Goal: Task Accomplishment & Management: Manage account settings

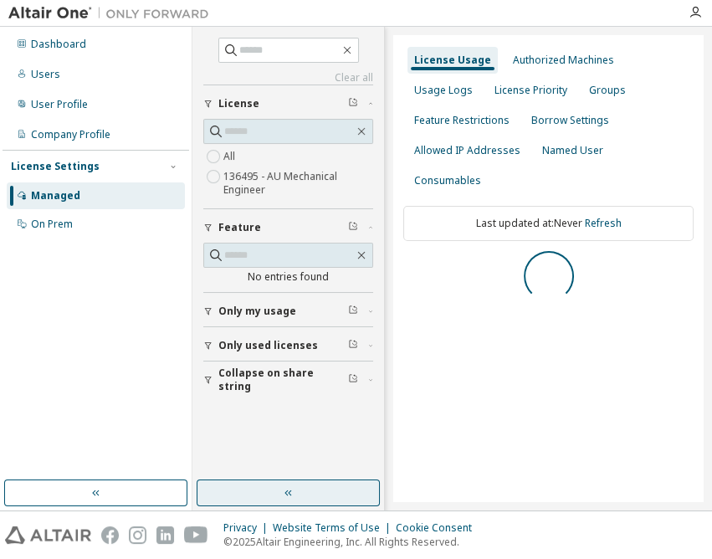
click at [268, 487] on button "button" at bounding box center [287, 492] width 183 height 27
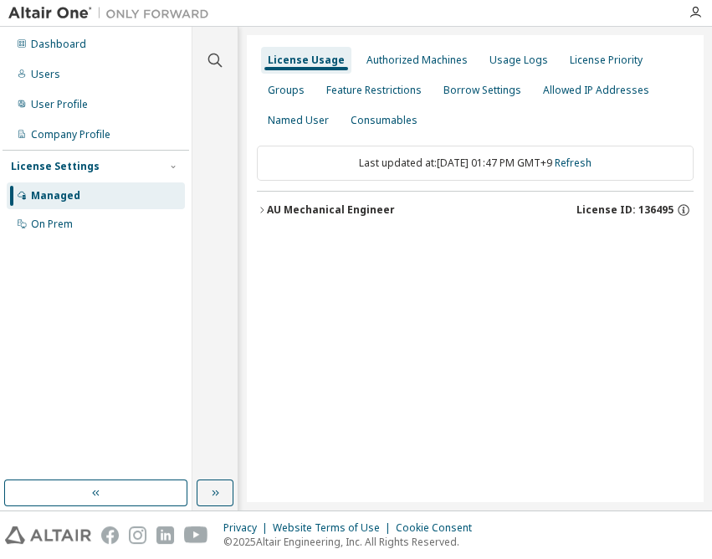
click at [367, 215] on div "AU Mechanical Engineer" at bounding box center [331, 209] width 128 height 13
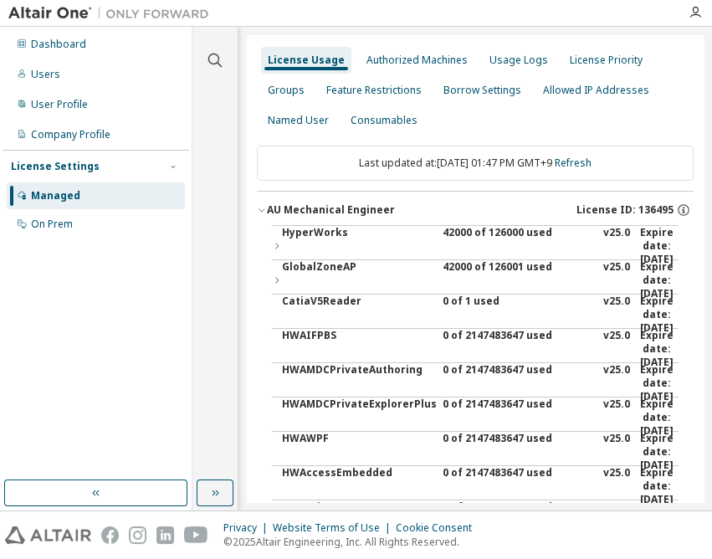
click at [467, 234] on div "42000 of 126000 used" at bounding box center [517, 246] width 151 height 40
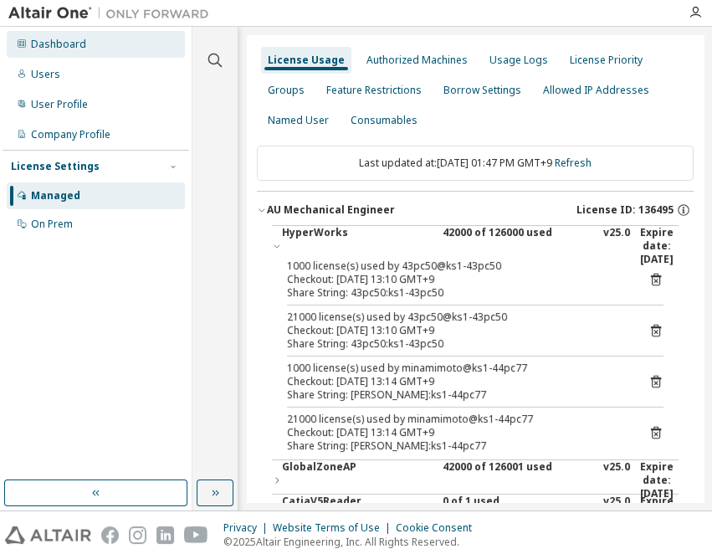
click at [74, 40] on div "Dashboard" at bounding box center [58, 44] width 55 height 13
